Goal: Find specific page/section: Find specific page/section

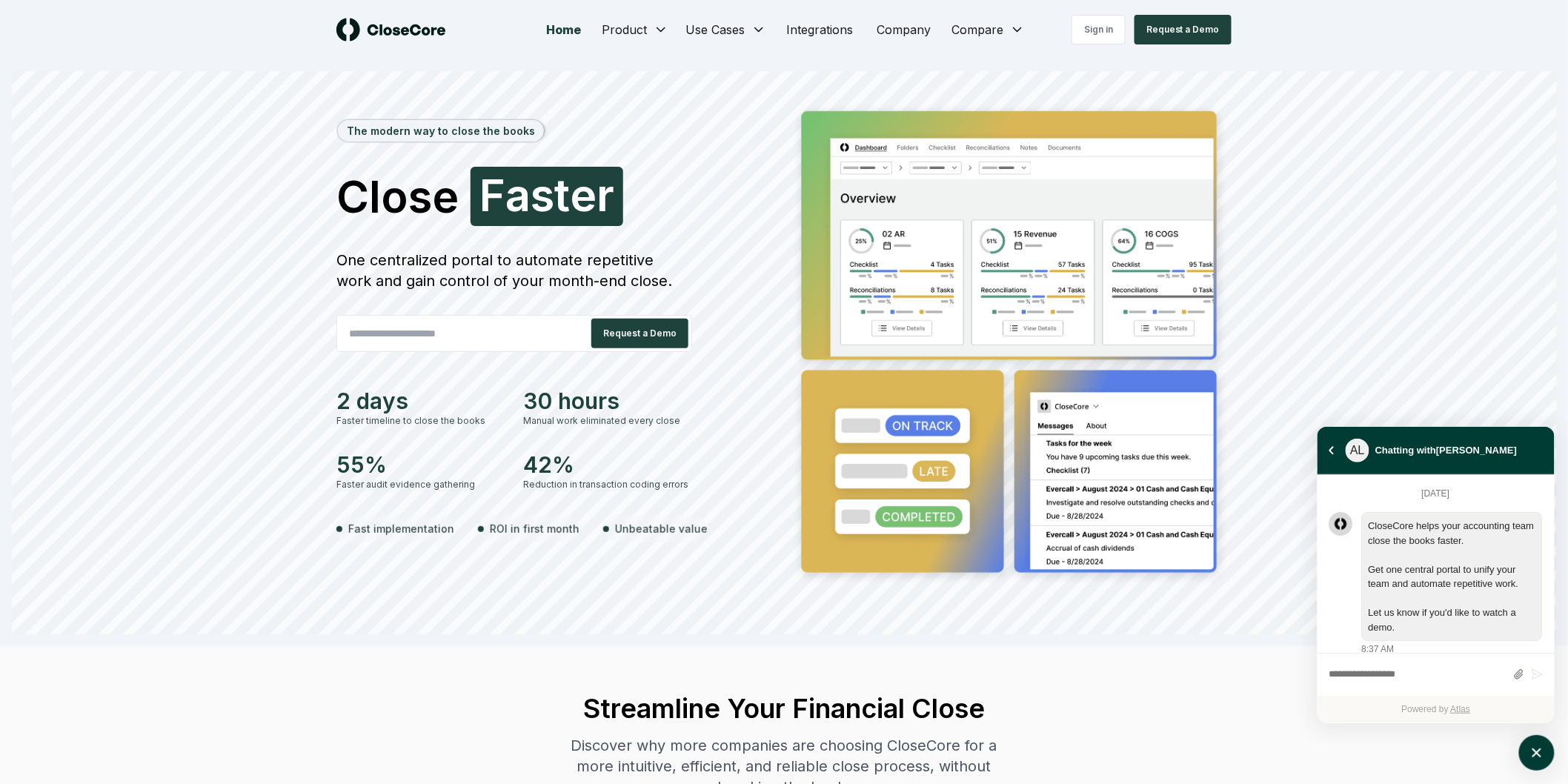
scroll to position [3953, 0]
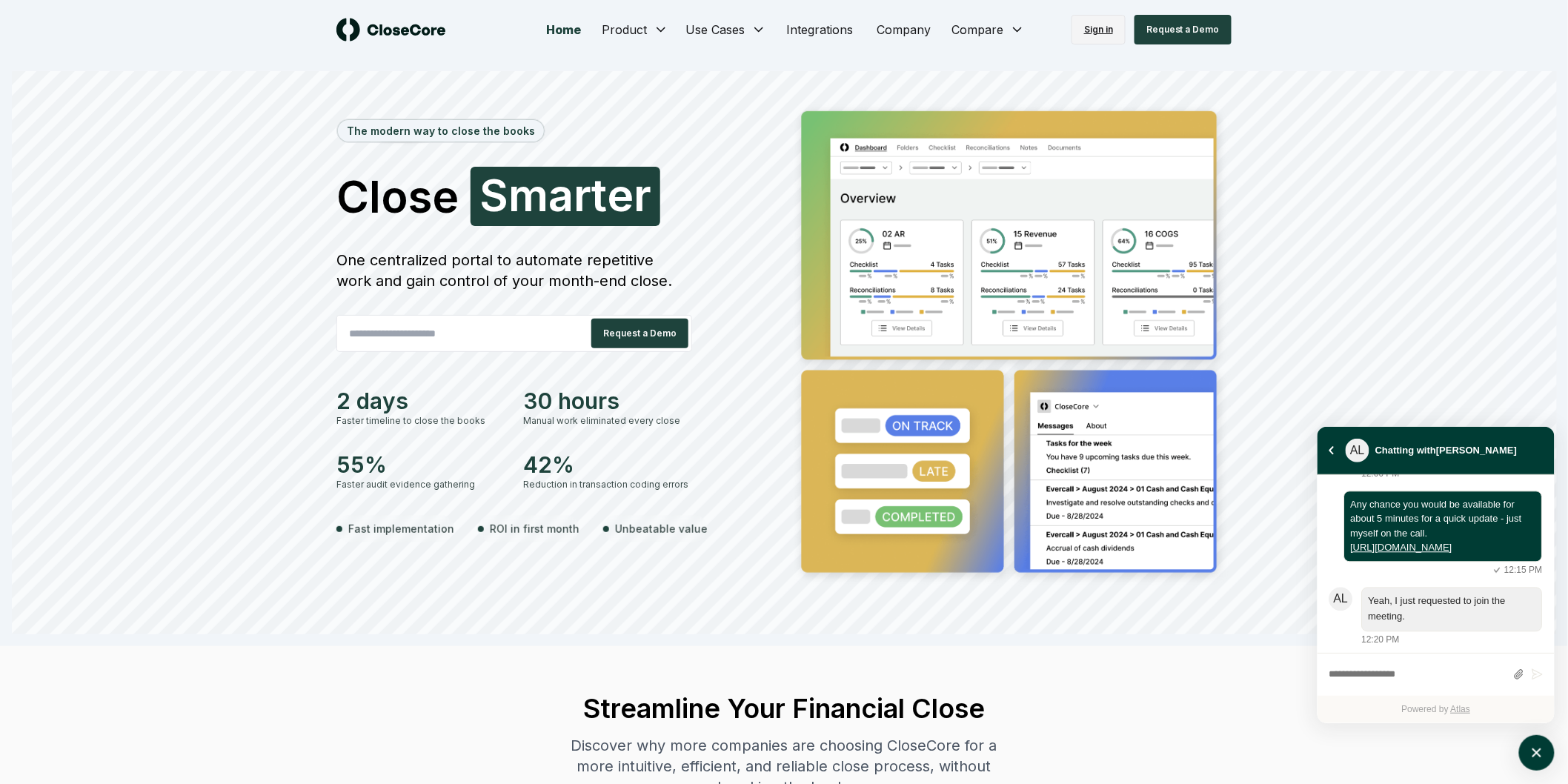
click at [1102, 34] on link "Sign in" at bounding box center [1098, 29] width 54 height 29
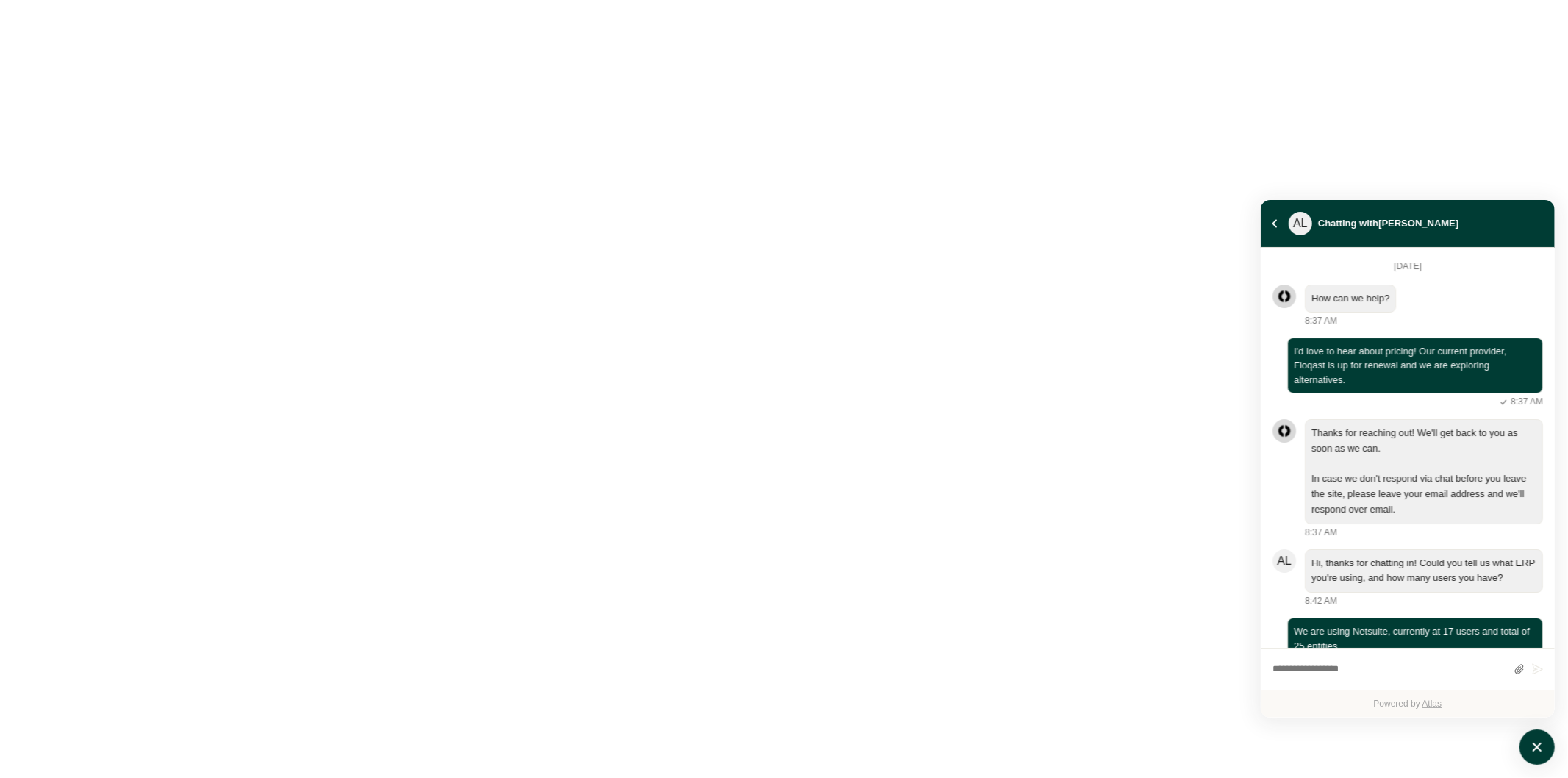
scroll to position [3107, 0]
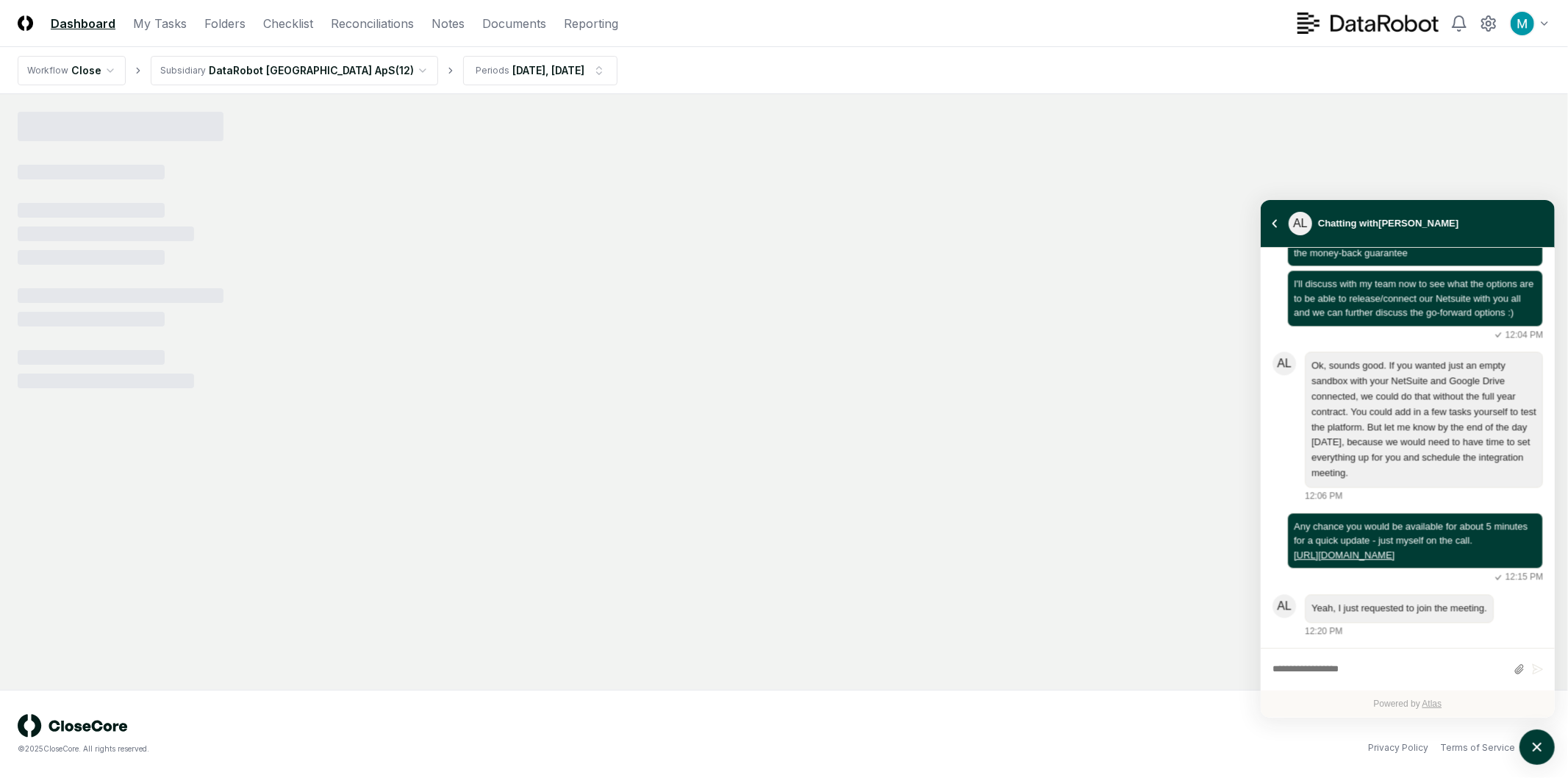
scroll to position [3121, 0]
click at [1528, 747] on icon "atlas-launcher" at bounding box center [1537, 747] width 21 height 21
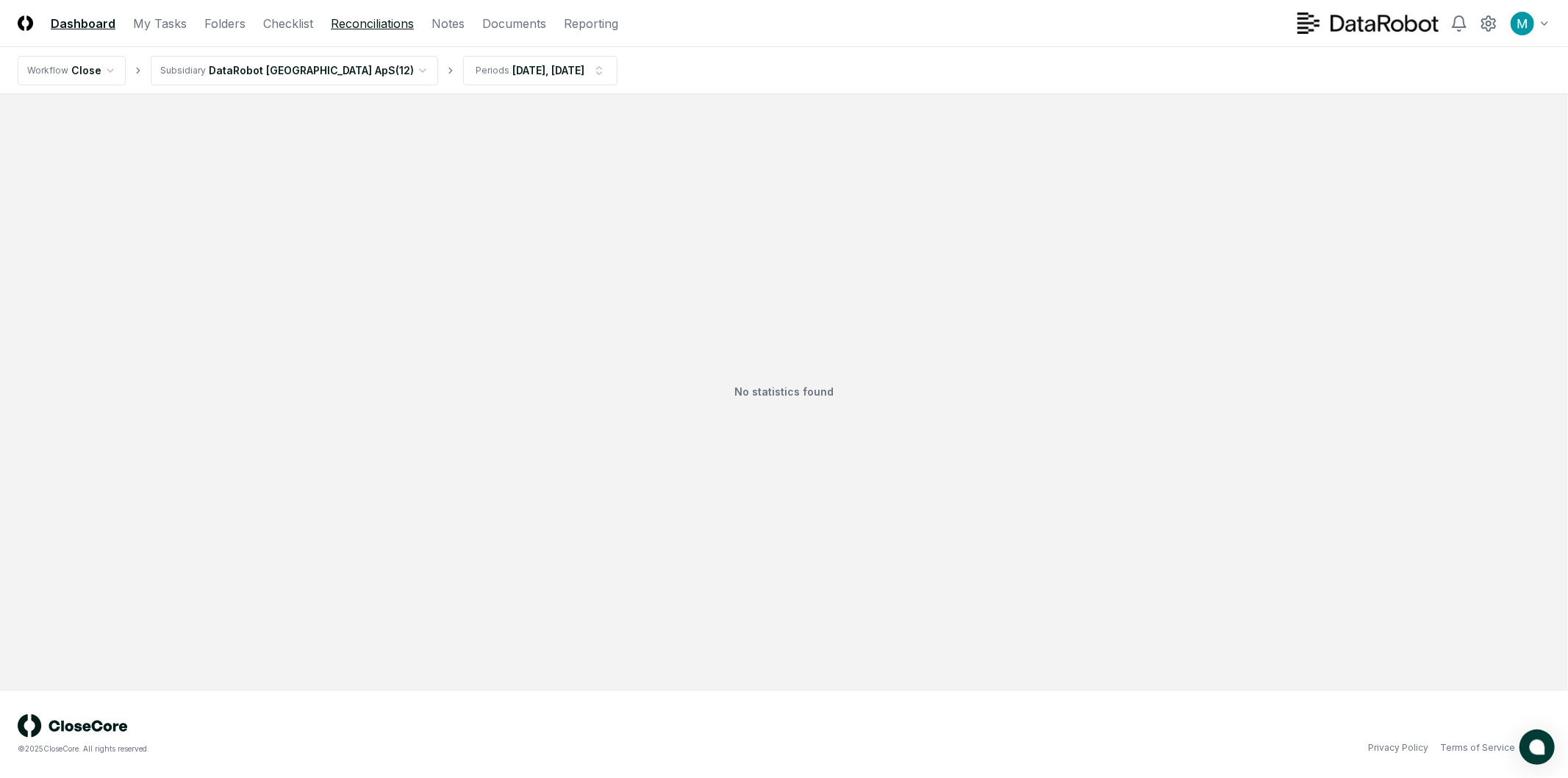
click at [349, 28] on link "Reconciliations" at bounding box center [372, 24] width 83 height 17
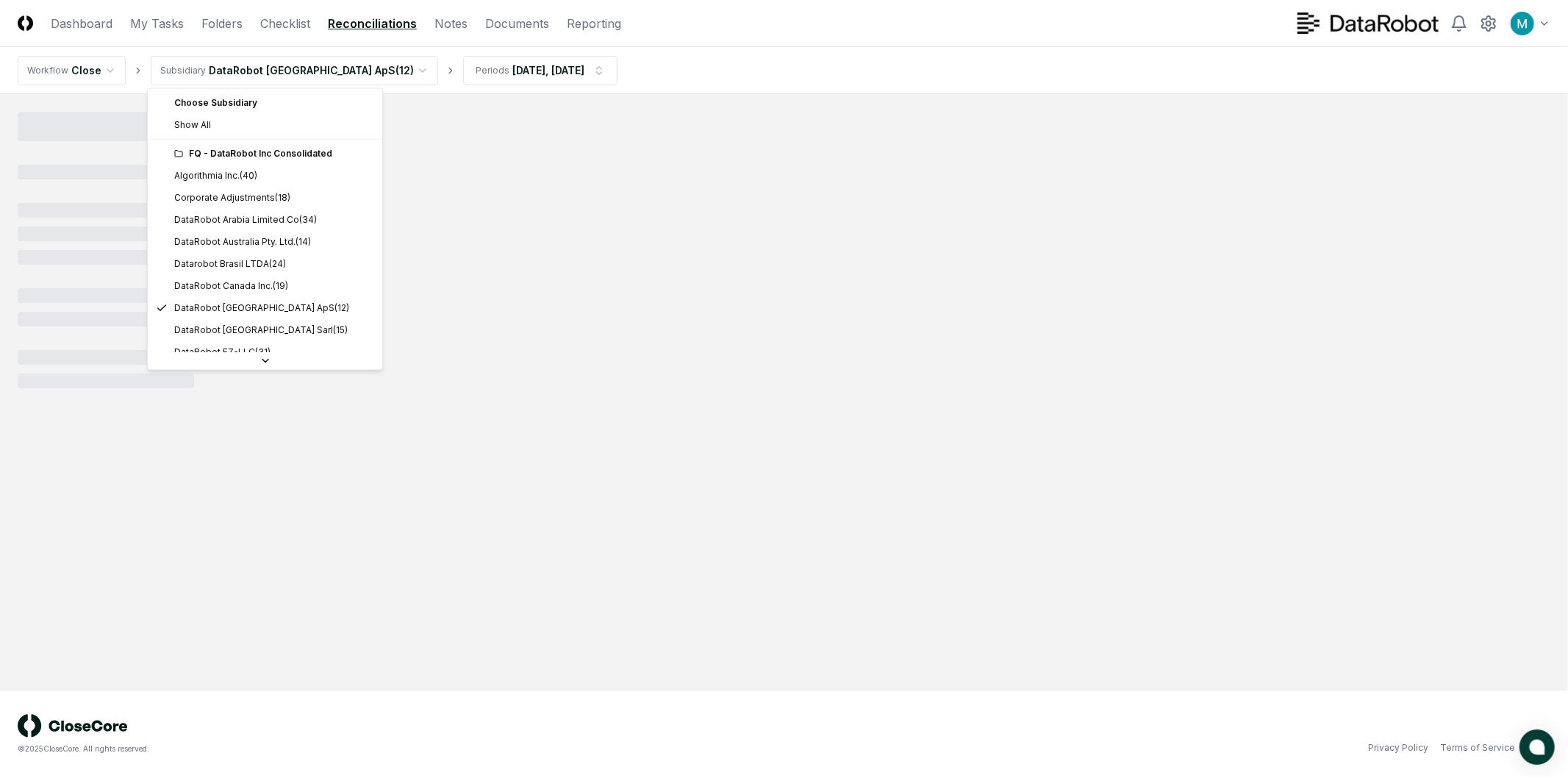
click at [320, 60] on html "CloseCore Dashboard My Tasks Folders Checklist Reconciliations Notes Documents …" at bounding box center [784, 389] width 1568 height 778
